Goal: Task Accomplishment & Management: Manage account settings

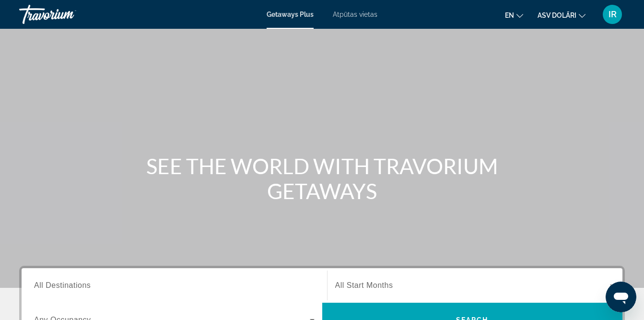
click at [50, 12] on div "Travorium" at bounding box center [67, 14] width 96 height 25
